Goal: Consume media (video, audio): Consume media (video, audio)

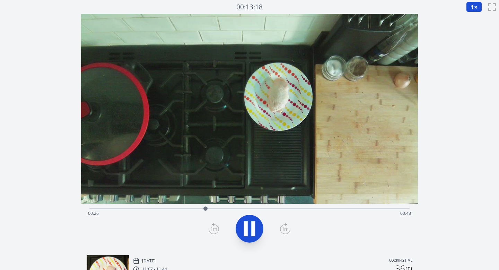
click at [249, 229] on icon at bounding box center [249, 228] width 19 height 19
click at [249, 227] on icon at bounding box center [249, 228] width 19 height 19
drag, startPoint x: 235, startPoint y: 209, endPoint x: 214, endPoint y: 210, distance: 20.8
click at [214, 210] on div at bounding box center [214, 208] width 4 height 4
click at [476, 9] on button "1 ×" at bounding box center [474, 7] width 16 height 10
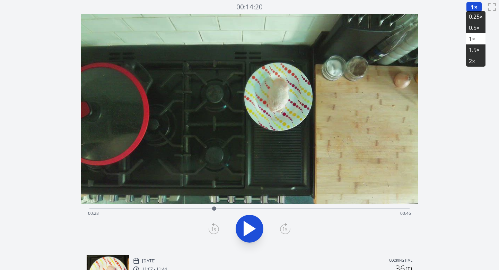
click at [473, 16] on li "0.25×" at bounding box center [475, 16] width 19 height 11
click at [252, 229] on icon at bounding box center [249, 228] width 11 height 15
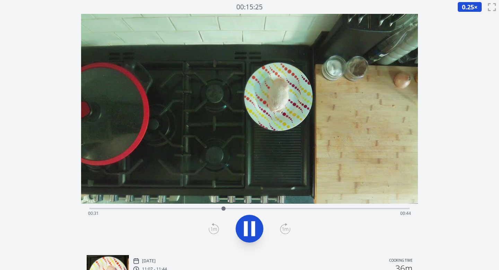
click at [250, 228] on icon at bounding box center [249, 228] width 19 height 19
click at [248, 229] on icon at bounding box center [249, 228] width 11 height 15
click at [248, 225] on icon at bounding box center [249, 228] width 19 height 19
click at [248, 225] on icon at bounding box center [249, 228] width 11 height 15
click at [280, 227] on icon at bounding box center [285, 228] width 10 height 9
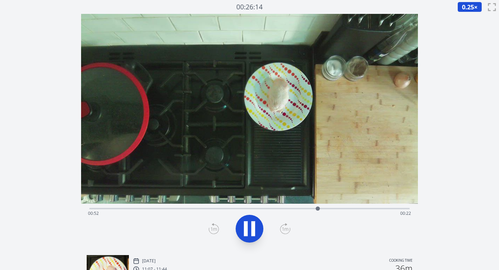
click at [280, 227] on icon at bounding box center [285, 228] width 10 height 9
click at [285, 227] on icon at bounding box center [285, 228] width 10 height 11
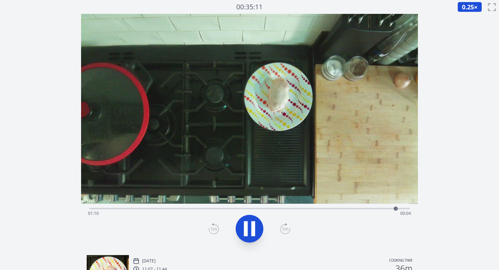
click at [213, 228] on icon at bounding box center [214, 228] width 10 height 11
click at [211, 227] on icon at bounding box center [214, 228] width 10 height 11
click at [287, 225] on icon at bounding box center [285, 228] width 10 height 11
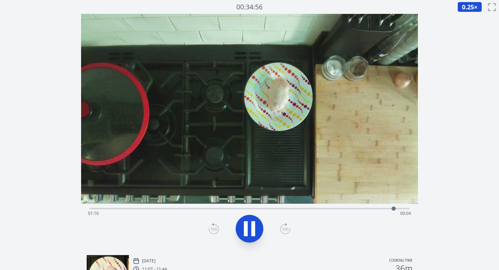
click at [249, 226] on icon at bounding box center [249, 228] width 19 height 19
click at [251, 225] on icon at bounding box center [249, 228] width 19 height 19
click at [123, 208] on div "Time elapsed: 00:00 Time remaining: 01:14" at bounding box center [249, 213] width 323 height 11
click at [138, 208] on div "Time elapsed: 00:08 Time remaining: 01:07" at bounding box center [249, 213] width 323 height 11
click at [146, 209] on div "Time elapsed: 00:11 Time remaining: 01:03" at bounding box center [249, 213] width 323 height 11
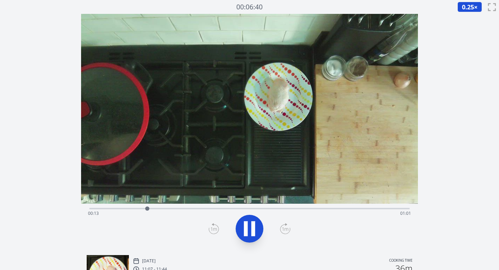
click at [155, 207] on div "Time elapsed: 00:13 Time remaining: 01:01" at bounding box center [249, 207] width 321 height 8
click at [163, 208] on div "Time elapsed: 00:15 Time remaining: 00:59" at bounding box center [249, 213] width 323 height 11
click at [246, 225] on icon at bounding box center [246, 228] width 4 height 15
click at [212, 230] on icon at bounding box center [214, 228] width 10 height 11
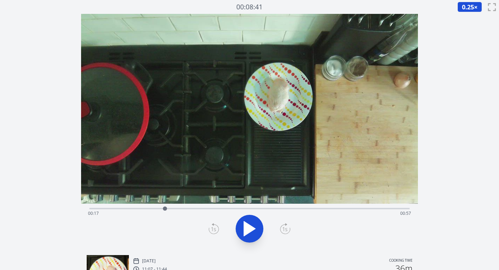
click at [195, 208] on div "Time elapsed: 00:17 Time remaining: 00:57" at bounding box center [249, 213] width 323 height 11
click at [202, 209] on div "Time elapsed: 00:24 Time remaining: 00:50" at bounding box center [249, 213] width 323 height 11
click at [211, 209] on div "Time elapsed: 00:25 Time remaining: 00:49" at bounding box center [249, 213] width 323 height 11
click at [223, 209] on div "Time elapsed: 00:28 Time remaining: 00:46" at bounding box center [249, 213] width 323 height 11
click at [230, 208] on div "Time elapsed: 00:30 Time remaining: 00:44" at bounding box center [249, 213] width 323 height 11
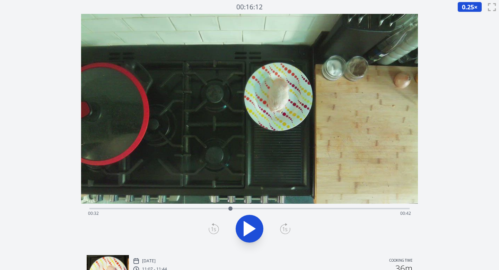
click at [206, 208] on div "Time elapsed: 00:32 Time remaining: 00:42" at bounding box center [249, 213] width 323 height 11
click at [287, 227] on icon at bounding box center [285, 228] width 10 height 11
click at [285, 230] on icon at bounding box center [285, 228] width 10 height 11
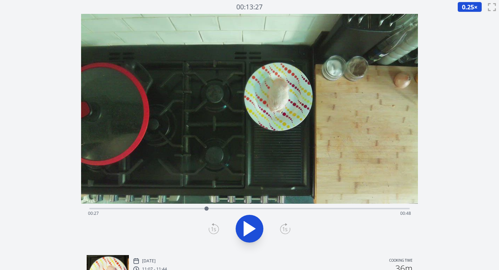
click at [285, 230] on icon at bounding box center [285, 228] width 10 height 11
click at [244, 228] on icon at bounding box center [249, 228] width 11 height 15
click at [253, 233] on icon at bounding box center [253, 228] width 4 height 15
drag, startPoint x: 207, startPoint y: 208, endPoint x: 203, endPoint y: 208, distance: 3.8
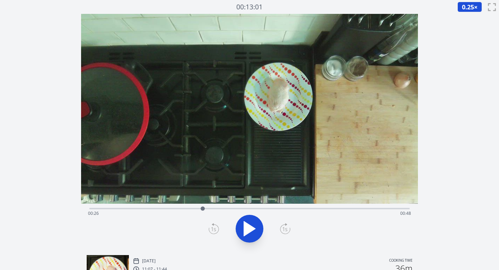
click at [203, 208] on div at bounding box center [203, 208] width 4 height 4
click at [233, 209] on div "Time elapsed: 00:26 Time remaining: 00:48" at bounding box center [249, 213] width 323 height 11
click at [258, 206] on div "Time elapsed: 00:33 Time remaining: 00:41" at bounding box center [249, 207] width 321 height 8
click at [284, 206] on div "Time elapsed: 00:38 Time remaining: 00:36" at bounding box center [249, 207] width 321 height 8
click at [247, 203] on video at bounding box center [249, 109] width 337 height 190
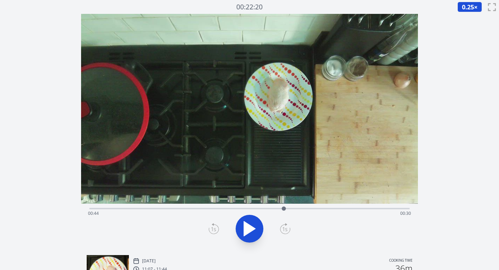
click at [251, 208] on div "Time elapsed: 00:44 Time remaining: 00:30" at bounding box center [249, 213] width 323 height 11
click at [260, 206] on div "Time elapsed: 00:37 Time remaining: 00:37" at bounding box center [249, 207] width 321 height 8
click at [272, 210] on div "Time elapsed: 00:39 Time remaining: 00:35" at bounding box center [249, 213] width 323 height 11
click at [282, 211] on div "Time elapsed: 00:42 Time remaining: 00:32" at bounding box center [249, 213] width 323 height 11
click at [258, 207] on div "Time elapsed: 00:44 Time remaining: 00:30" at bounding box center [249, 207] width 321 height 8
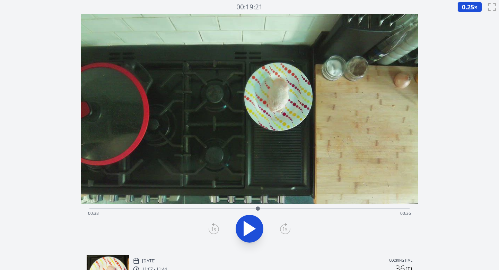
click at [242, 207] on div "Time elapsed: 00:38 Time remaining: 00:36" at bounding box center [249, 207] width 321 height 8
click at [266, 206] on div "Time elapsed: 00:35 Time remaining: 00:39" at bounding box center [249, 207] width 321 height 8
click at [230, 205] on div "Time elapsed: 00:40 Time remaining: 00:34" at bounding box center [249, 207] width 321 height 8
click at [141, 209] on div "Time elapsed: 00:32 Time remaining: 00:42" at bounding box center [249, 213] width 323 height 11
click at [128, 210] on div "Time elapsed: 00:12 Time remaining: 01:03" at bounding box center [249, 213] width 323 height 11
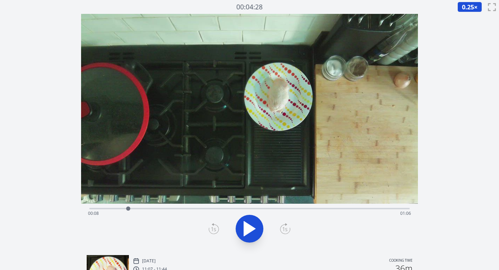
click at [141, 210] on div "Time elapsed: 00:08 Time remaining: 01:06" at bounding box center [249, 213] width 323 height 11
click at [146, 210] on div at bounding box center [141, 208] width 10 height 10
click at [152, 210] on div "Time elapsed: 00:13 Time remaining: 01:01" at bounding box center [249, 213] width 323 height 11
click at [159, 210] on div "Time elapsed: 00:14 Time remaining: 01:00" at bounding box center [249, 213] width 323 height 11
click at [167, 210] on div "Time elapsed: 00:16 Time remaining: 00:58" at bounding box center [249, 213] width 323 height 11
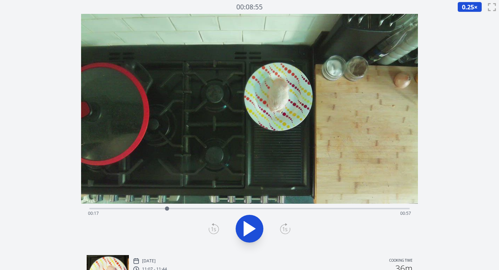
click at [159, 209] on div "Time elapsed: 00:17 Time remaining: 00:57" at bounding box center [249, 213] width 323 height 11
click at [147, 209] on div "Time elapsed: 00:16 Time remaining: 00:59" at bounding box center [249, 213] width 323 height 11
click at [154, 209] on div "Time elapsed: 00:13 Time remaining: 01:01" at bounding box center [249, 213] width 323 height 11
click at [159, 209] on div "Time elapsed: 00:14 Time remaining: 01:00" at bounding box center [249, 213] width 323 height 11
click at [168, 209] on div "Time elapsed: 00:16 Time remaining: 00:58" at bounding box center [249, 213] width 323 height 11
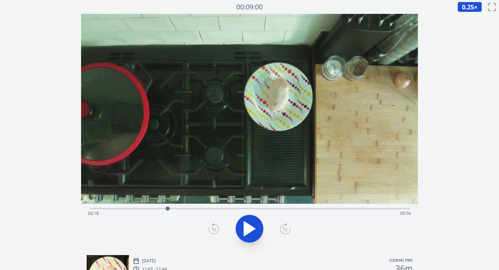
click at [159, 208] on div "Time elapsed: 00:18 Time remaining: 00:56" at bounding box center [249, 213] width 323 height 11
click at [285, 228] on icon at bounding box center [285, 229] width 5 height 4
click at [246, 209] on div "Time elapsed: 00:16 Time remaining: 00:58" at bounding box center [249, 213] width 323 height 11
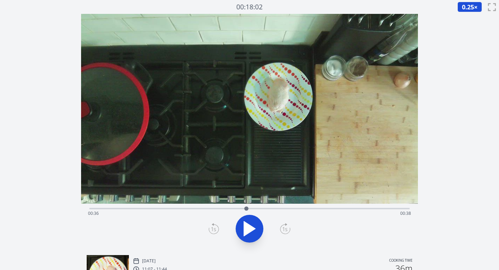
click at [274, 211] on div "Time elapsed: 00:36 Time remaining: 00:38" at bounding box center [249, 213] width 323 height 11
click at [290, 210] on div "Time elapsed: 00:42 Time remaining: 00:32" at bounding box center [249, 213] width 323 height 11
click at [216, 232] on icon at bounding box center [214, 228] width 10 height 11
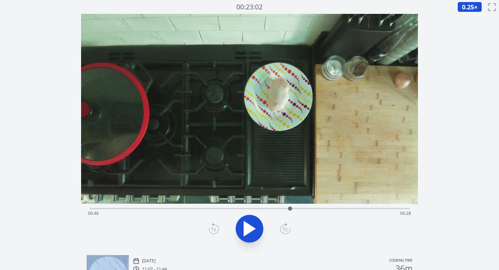
click at [216, 232] on icon at bounding box center [214, 228] width 10 height 11
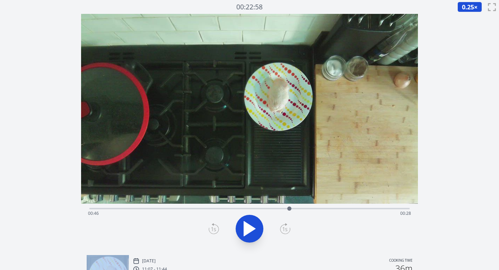
click at [216, 232] on icon at bounding box center [214, 228] width 10 height 11
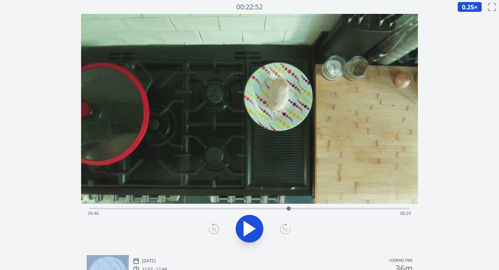
click at [216, 232] on icon at bounding box center [214, 228] width 10 height 11
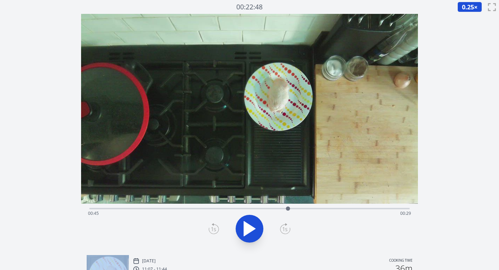
click at [216, 232] on icon at bounding box center [214, 228] width 10 height 11
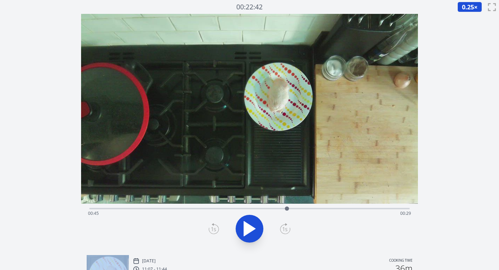
click at [216, 232] on icon at bounding box center [214, 228] width 10 height 11
drag, startPoint x: 216, startPoint y: 232, endPoint x: 232, endPoint y: 233, distance: 16.3
click at [218, 232] on icon at bounding box center [214, 228] width 10 height 11
click at [216, 232] on icon at bounding box center [214, 228] width 10 height 11
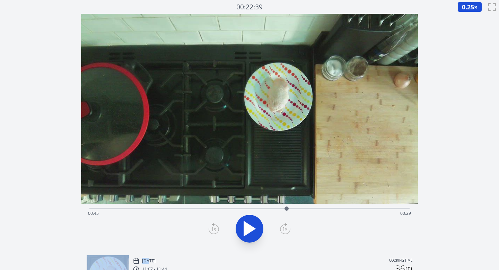
click at [216, 232] on icon at bounding box center [214, 228] width 10 height 11
click at [296, 208] on div "Time elapsed: 00:45 Time remaining: 00:29" at bounding box center [249, 213] width 323 height 11
click at [317, 207] on div "Time elapsed: 00:47 Time remaining: 00:27" at bounding box center [249, 207] width 321 height 8
click at [355, 207] on div "Time elapsed: 00:52 Time remaining: 00:22" at bounding box center [249, 207] width 321 height 8
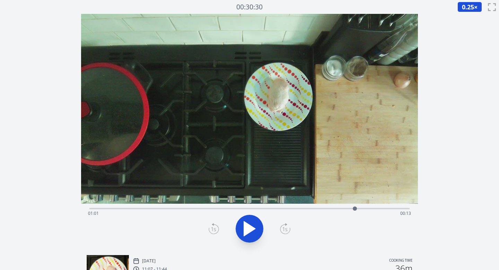
click at [361, 208] on div "Time elapsed: 01:01 Time remaining: 00:13" at bounding box center [249, 213] width 323 height 11
click at [375, 208] on div "Time elapsed: 01:02 Time remaining: 00:12" at bounding box center [249, 213] width 323 height 11
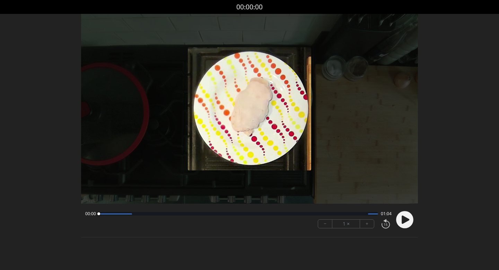
click at [401, 218] on circle at bounding box center [404, 219] width 17 height 17
click at [368, 225] on button "+" at bounding box center [367, 223] width 14 height 8
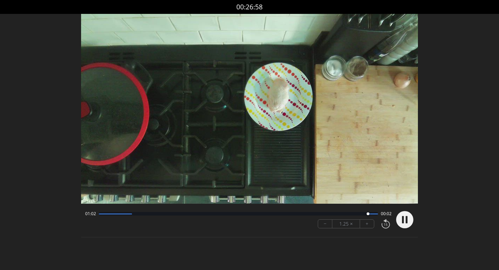
click at [405, 220] on circle at bounding box center [404, 219] width 17 height 17
